Goal: Navigation & Orientation: Find specific page/section

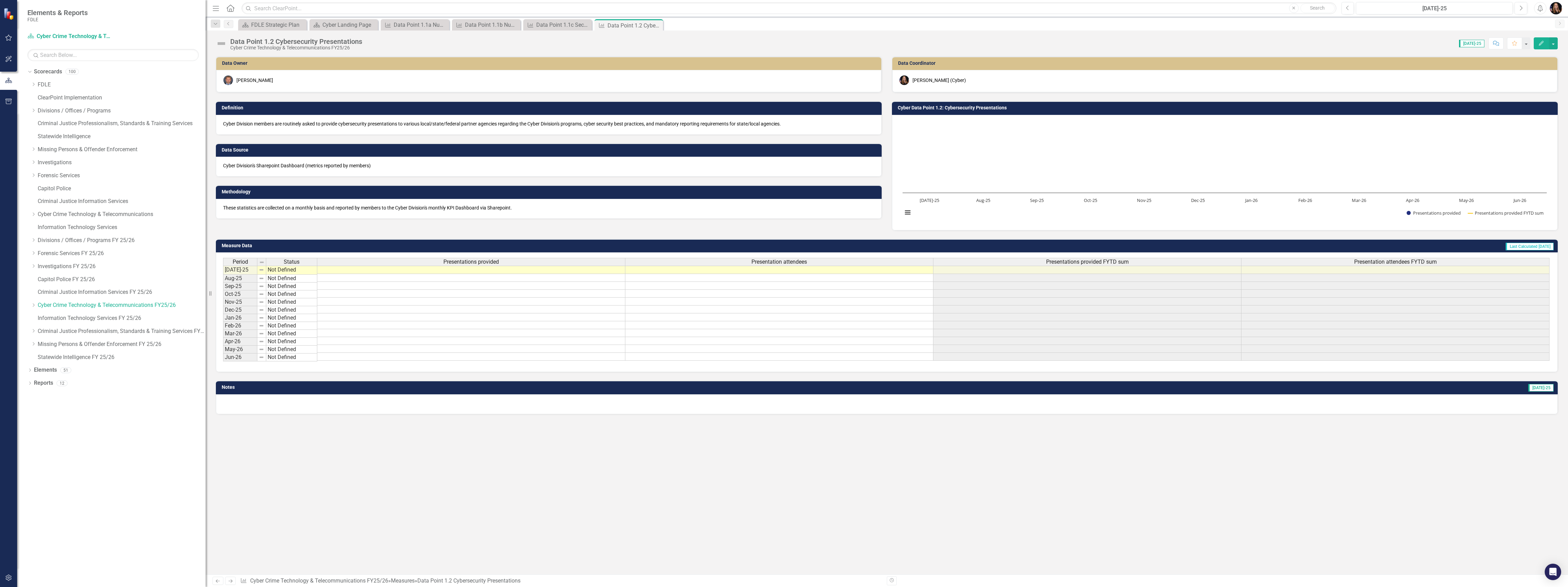
click at [234, 583] on link "Next" at bounding box center [231, 581] width 11 height 9
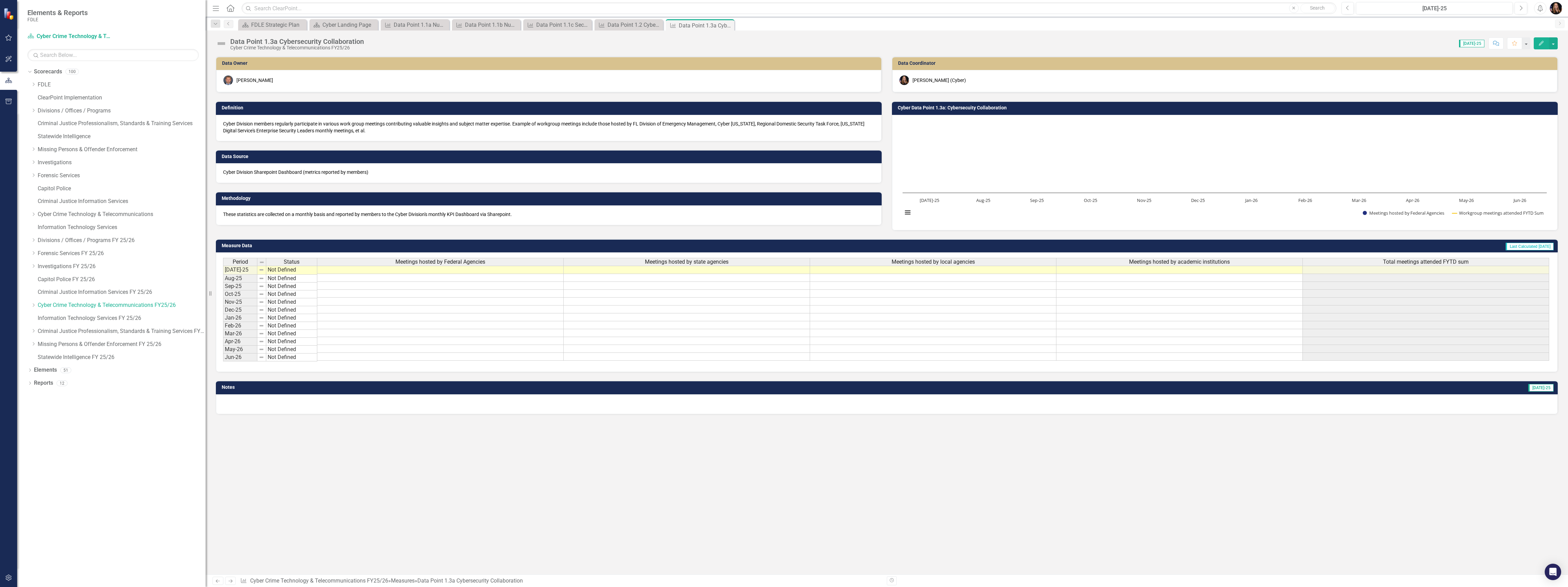
click at [233, 583] on icon "Next" at bounding box center [231, 580] width 6 height 4
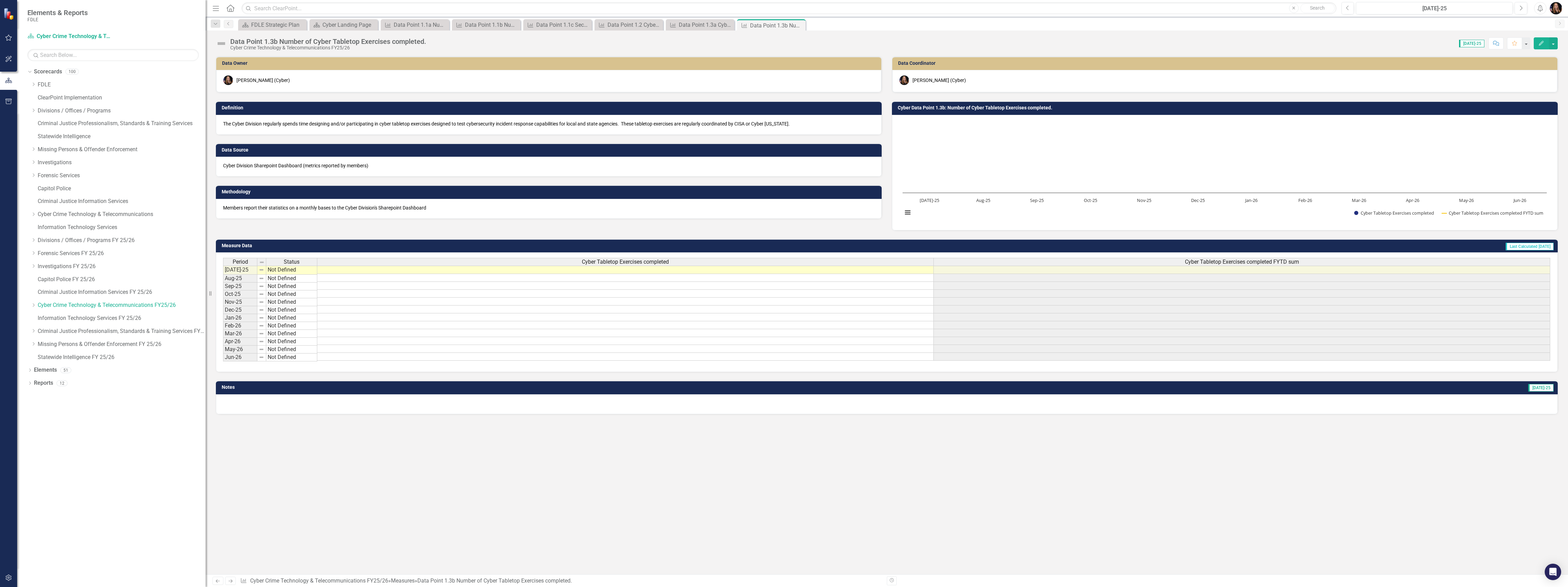
click at [233, 583] on link "Next" at bounding box center [231, 581] width 11 height 9
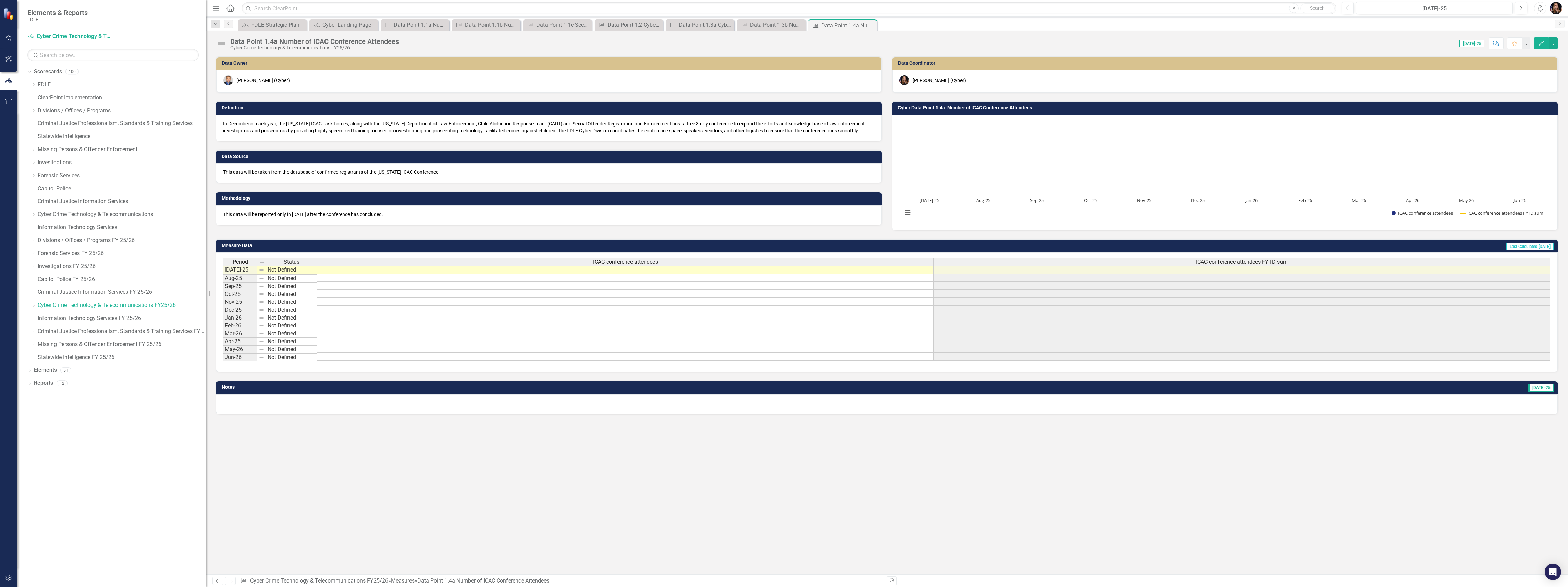
click at [233, 583] on link "Next" at bounding box center [231, 581] width 11 height 9
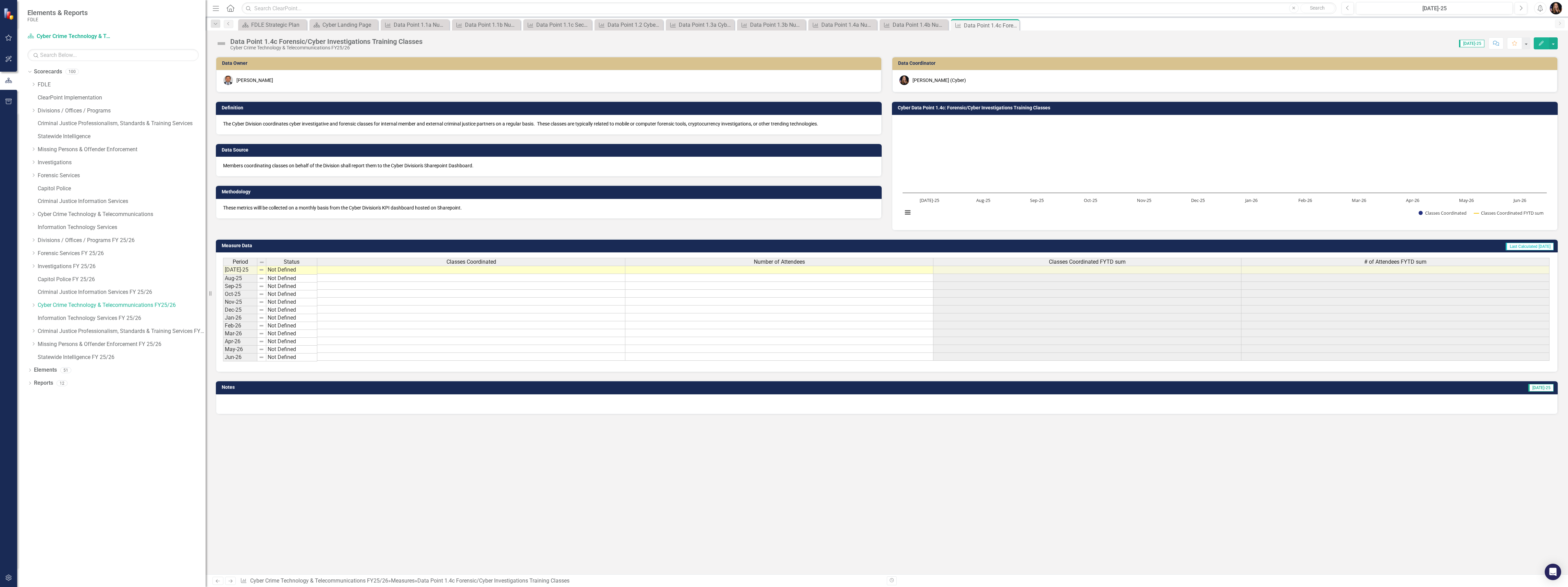
click at [233, 583] on link "Next" at bounding box center [231, 581] width 11 height 9
click at [1082, 27] on icon "Close" at bounding box center [1084, 25] width 7 height 5
click at [1012, 28] on icon "Close" at bounding box center [1012, 25] width 7 height 5
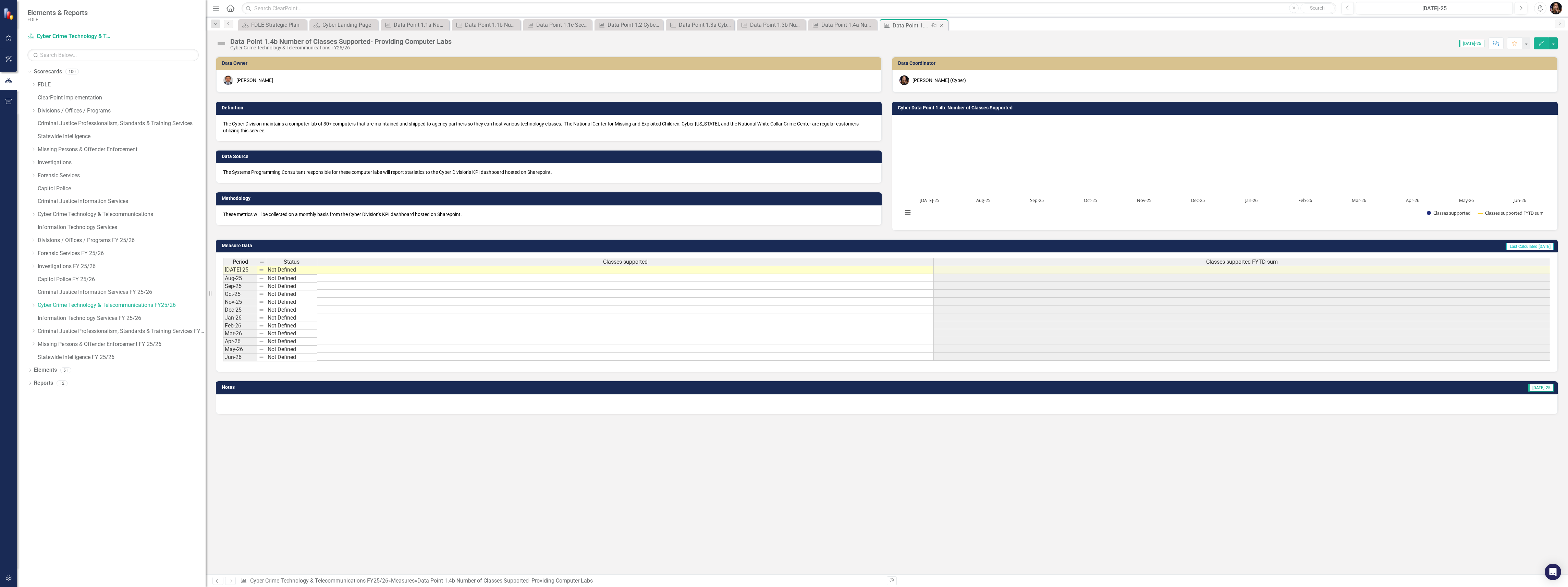
click at [940, 26] on icon at bounding box center [942, 26] width 4 height 4
click at [870, 23] on icon "Close" at bounding box center [870, 25] width 7 height 5
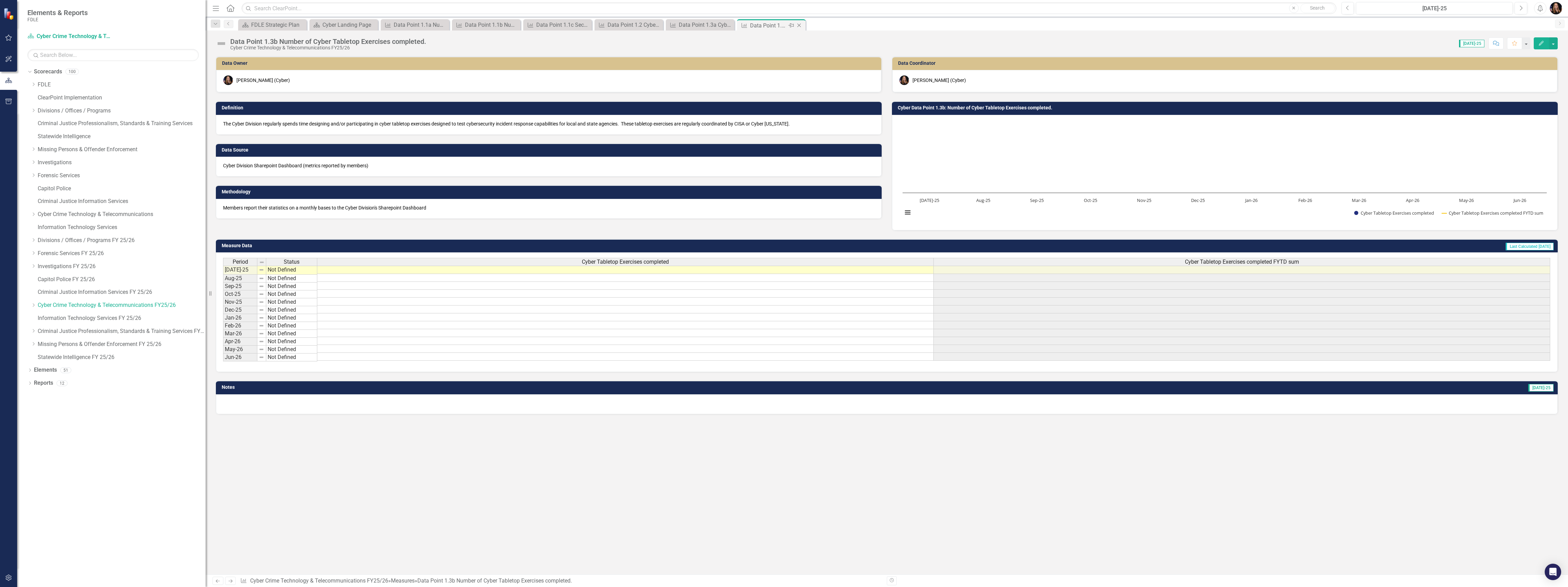
click at [801, 25] on icon "Close" at bounding box center [799, 25] width 7 height 5
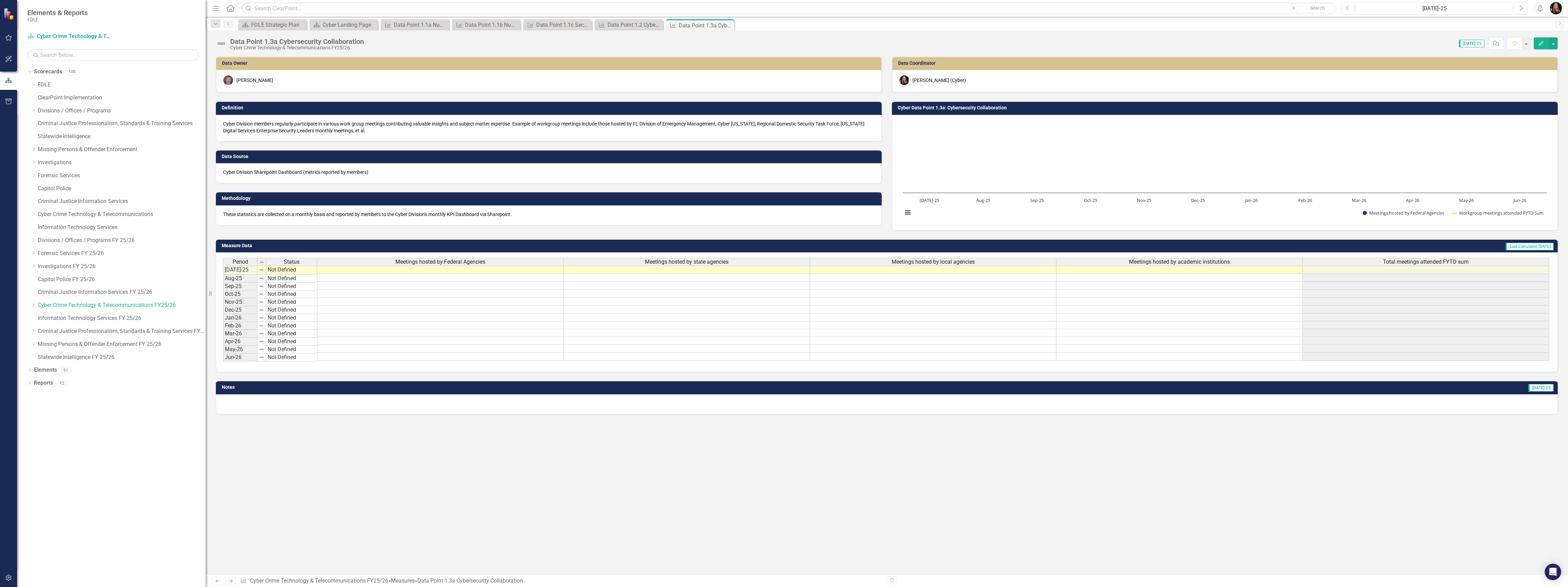
drag, startPoint x: 730, startPoint y: 24, endPoint x: 680, endPoint y: 28, distance: 50.2
click at [0, 0] on icon "Close" at bounding box center [0, 0] width 0 height 0
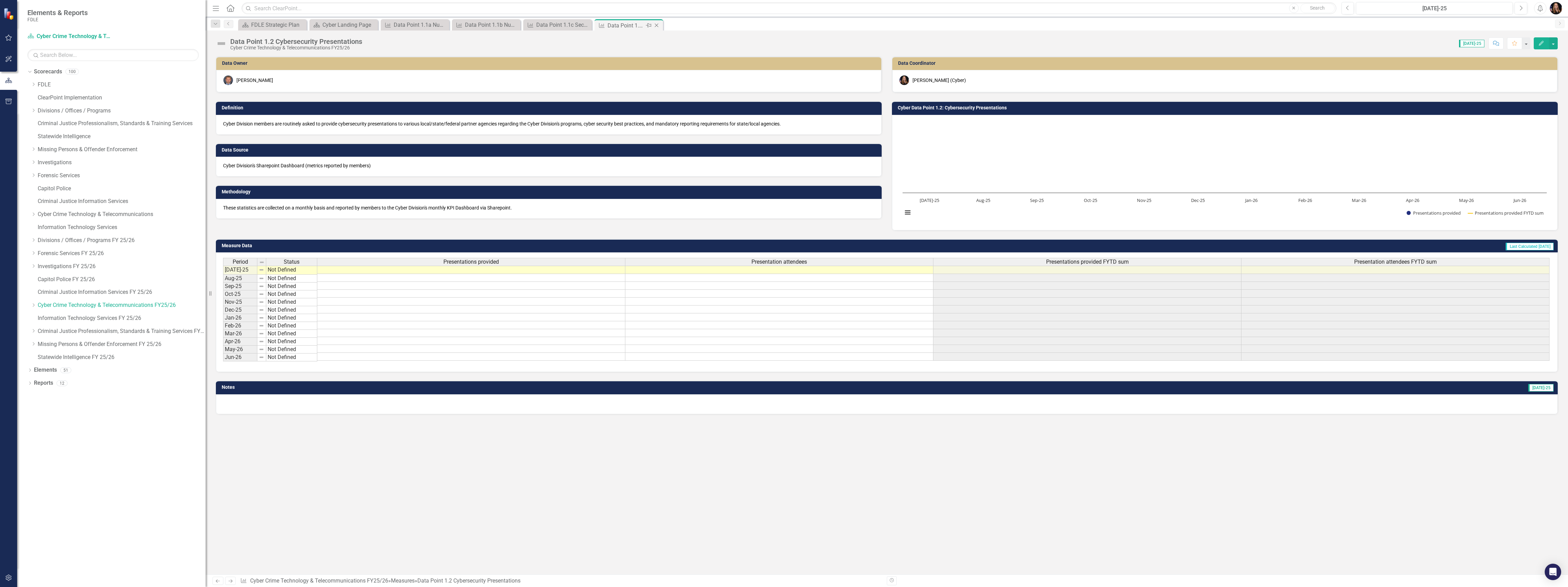
click at [657, 24] on icon "Close" at bounding box center [656, 25] width 7 height 5
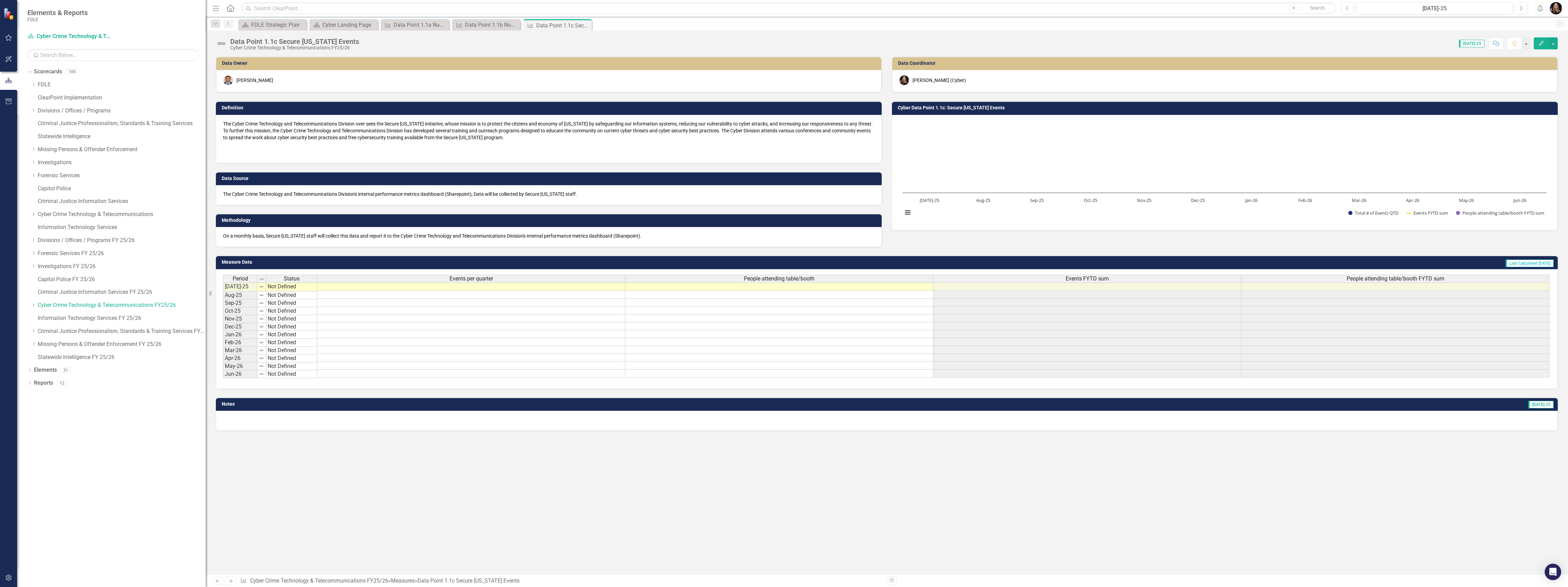
drag, startPoint x: 584, startPoint y: 25, endPoint x: 533, endPoint y: 28, distance: 51.1
click at [0, 0] on icon "Close" at bounding box center [0, 0] width 0 height 0
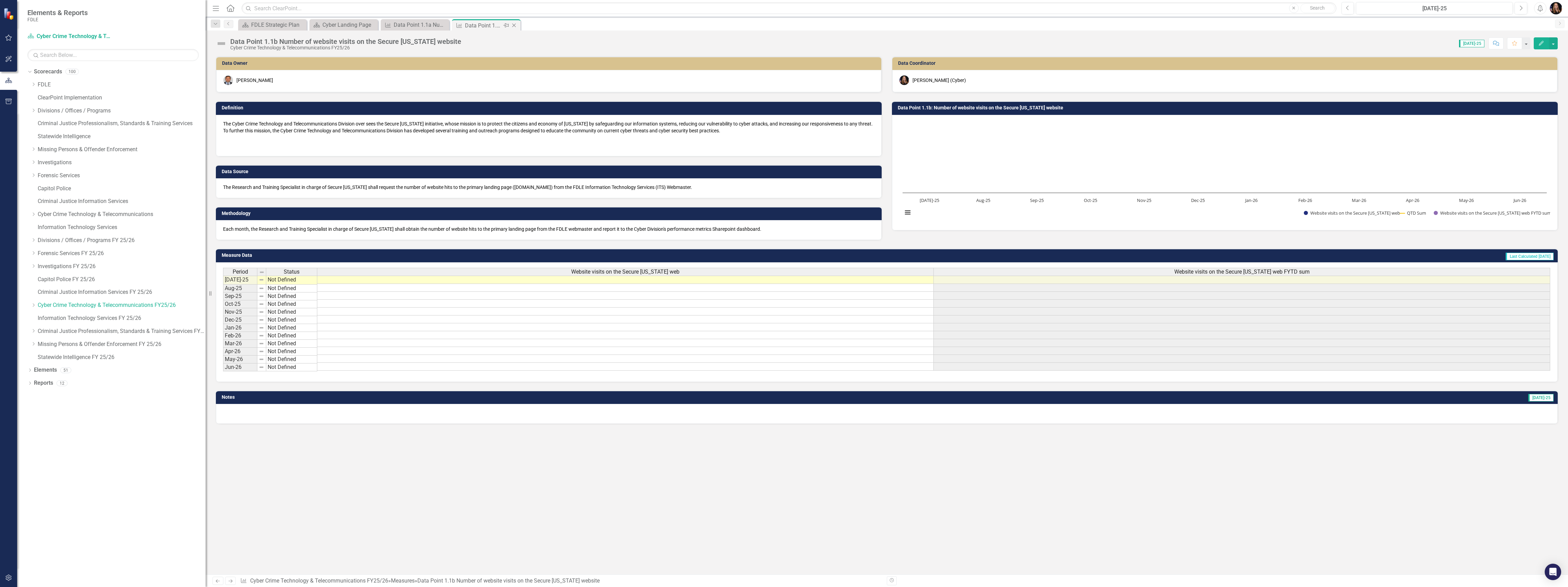
click at [516, 26] on icon "Close" at bounding box center [514, 25] width 7 height 5
drag, startPoint x: 444, startPoint y: 24, endPoint x: 395, endPoint y: 28, distance: 49.2
click at [0, 0] on icon "Close" at bounding box center [0, 0] width 0 height 0
